Goal: Information Seeking & Learning: Find specific page/section

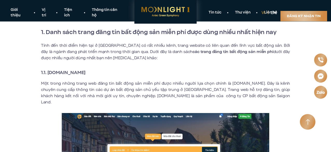
scroll to position [187, 0]
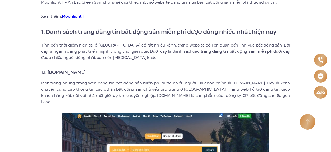
click at [86, 74] on strong "1.1. [DOMAIN_NAME]" at bounding box center [63, 72] width 45 height 7
drag, startPoint x: 95, startPoint y: 74, endPoint x: 48, endPoint y: 75, distance: 47.5
click at [48, 75] on strong "1.1. [DOMAIN_NAME]" at bounding box center [63, 72] width 45 height 7
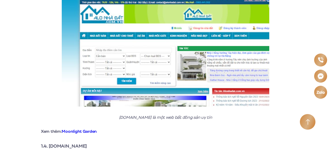
scroll to position [759, 0]
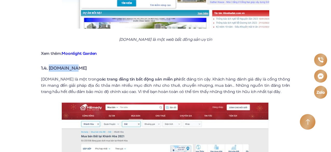
drag, startPoint x: 49, startPoint y: 63, endPoint x: 78, endPoint y: 62, distance: 29.1
click at [78, 65] on strong "1.4. [DOMAIN_NAME]" at bounding box center [64, 68] width 46 height 7
copy strong "[DOMAIN_NAME]"
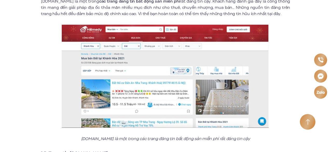
scroll to position [914, 0]
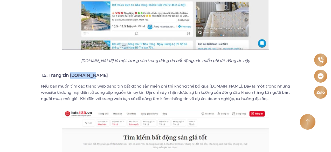
drag, startPoint x: 71, startPoint y: 71, endPoint x: 94, endPoint y: 69, distance: 22.9
click at [94, 72] on h3 "1.5. Trang tin [DOMAIN_NAME]" at bounding box center [165, 75] width 249 height 7
copy strong "[DOMAIN_NAME]"
click at [103, 73] on h3 "1.5. Trang tin [DOMAIN_NAME]" at bounding box center [165, 75] width 249 height 7
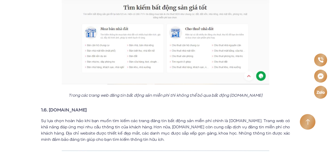
scroll to position [1096, 0]
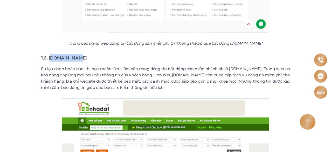
drag, startPoint x: 50, startPoint y: 53, endPoint x: 75, endPoint y: 52, distance: 25.7
click at [75, 54] on strong "1.6. [DOMAIN_NAME]" at bounding box center [64, 57] width 46 height 7
click at [79, 54] on h3 "1.6. [DOMAIN_NAME]" at bounding box center [165, 57] width 249 height 7
drag, startPoint x: 82, startPoint y: 52, endPoint x: 50, endPoint y: 50, distance: 32.5
click at [50, 54] on h3 "1.6. [DOMAIN_NAME]" at bounding box center [165, 57] width 249 height 7
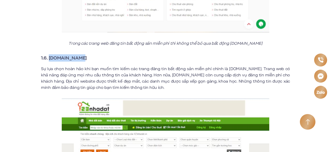
copy strong "[DOMAIN_NAME]"
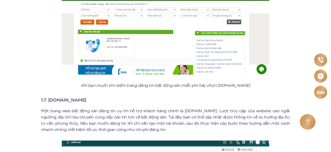
click at [40, 77] on div "Top 10+ các trang đăng tin bất động sản miễn phí, uy tín, hiệu quả 2023 Bất độn…" at bounding box center [165, 138] width 319 height 2427
drag, startPoint x: 49, startPoint y: 95, endPoint x: 73, endPoint y: 97, distance: 24.7
click at [73, 97] on h3 "1.7. [DOMAIN_NAME]" at bounding box center [165, 99] width 249 height 7
copy strong "[DOMAIN_NAME]"
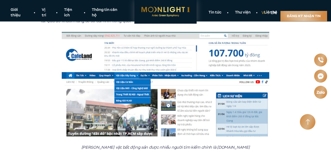
scroll to position [1485, 0]
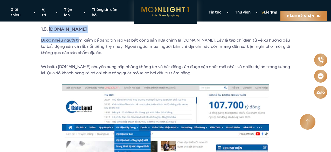
drag, startPoint x: 49, startPoint y: 25, endPoint x: 79, endPoint y: 29, distance: 30.1
click at [77, 26] on h3 "1.8. [DOMAIN_NAME]" at bounding box center [165, 28] width 249 height 7
drag, startPoint x: 79, startPoint y: 25, endPoint x: 49, endPoint y: 22, distance: 29.7
click at [49, 25] on h3 "1.8. [DOMAIN_NAME]" at bounding box center [165, 28] width 249 height 7
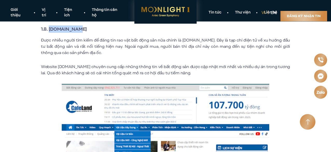
copy strong "[DOMAIN_NAME]"
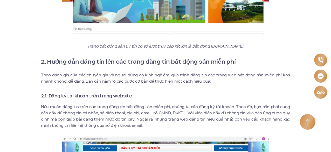
scroll to position [2082, 0]
